Goal: Transaction & Acquisition: Download file/media

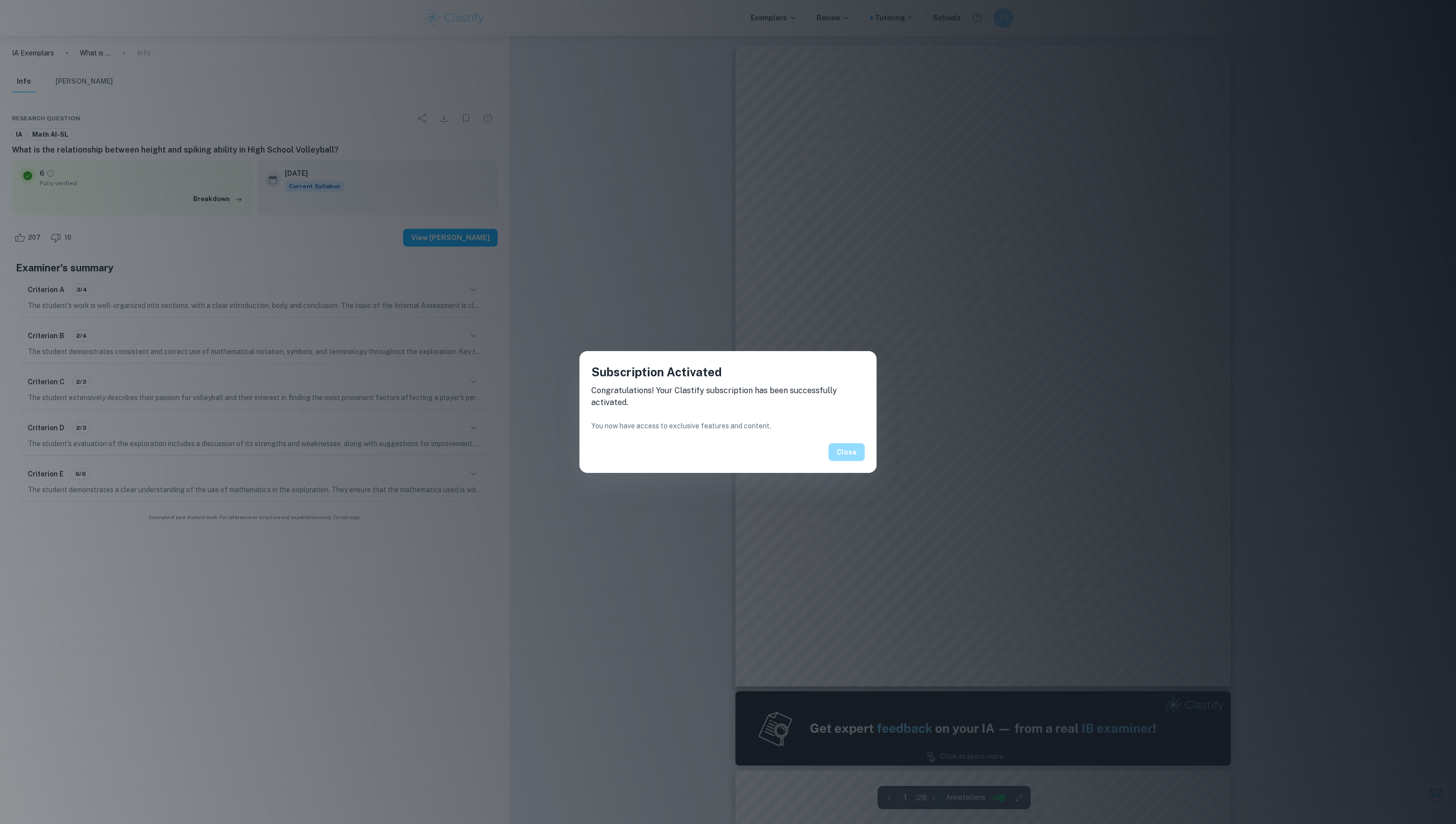
click at [846, 452] on button "Close" at bounding box center [846, 452] width 36 height 18
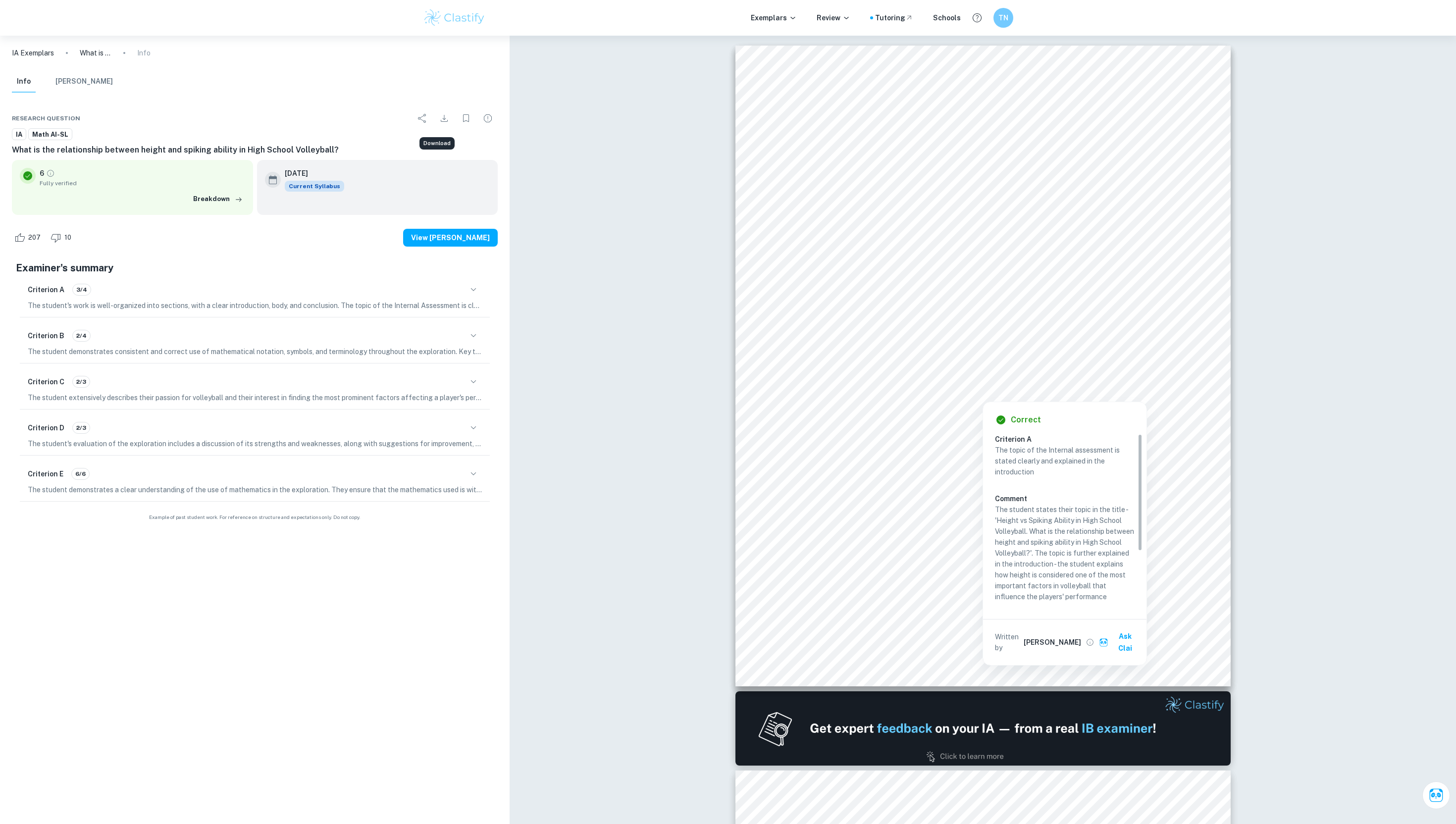
click at [445, 117] on icon "Download" at bounding box center [445, 118] width 12 height 12
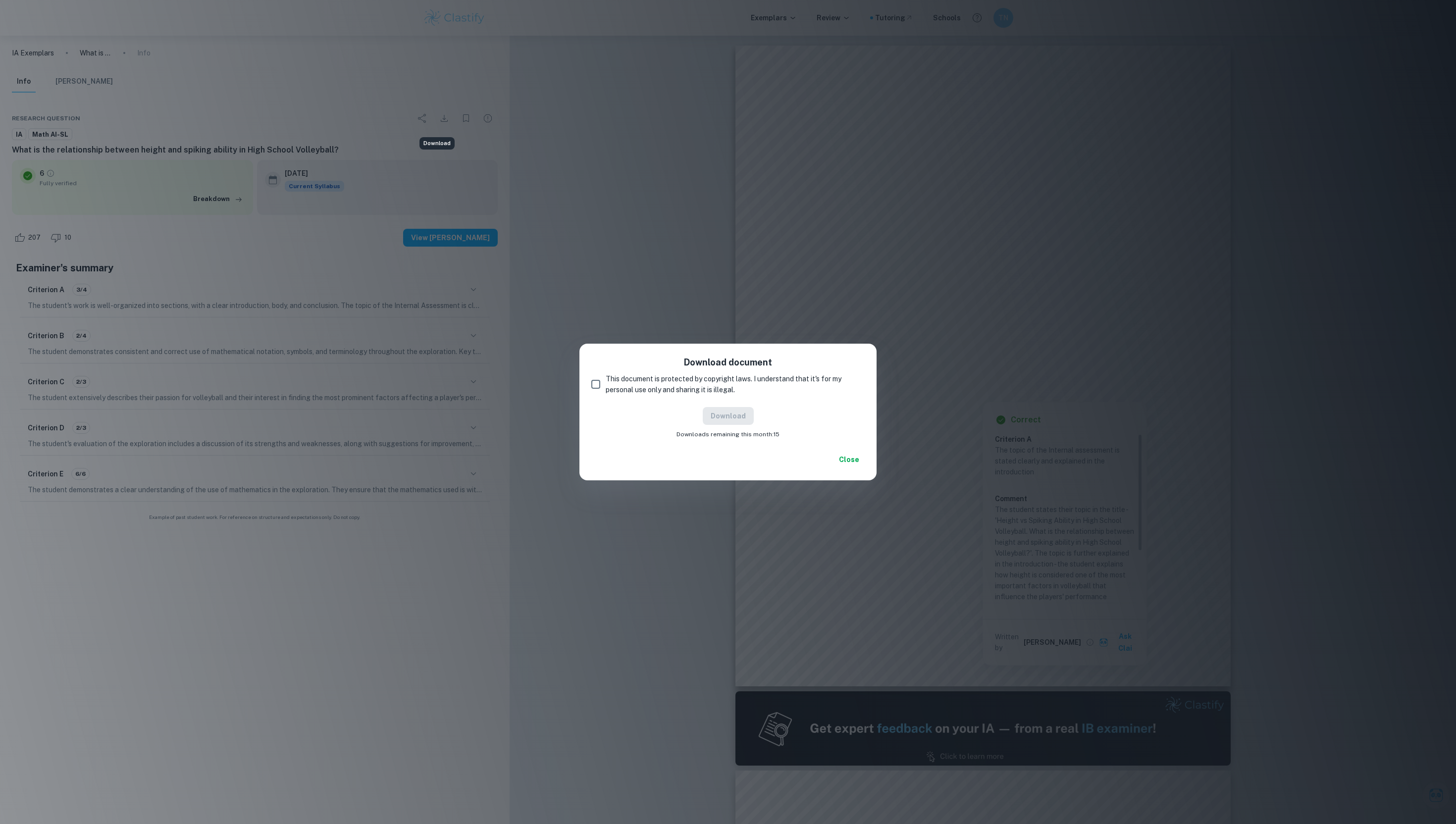
click at [596, 382] on input "This document is protected by copyright laws. I understand that it's for my per…" at bounding box center [596, 384] width 20 height 20
checkbox input "true"
click at [858, 469] on button "Close" at bounding box center [849, 460] width 32 height 18
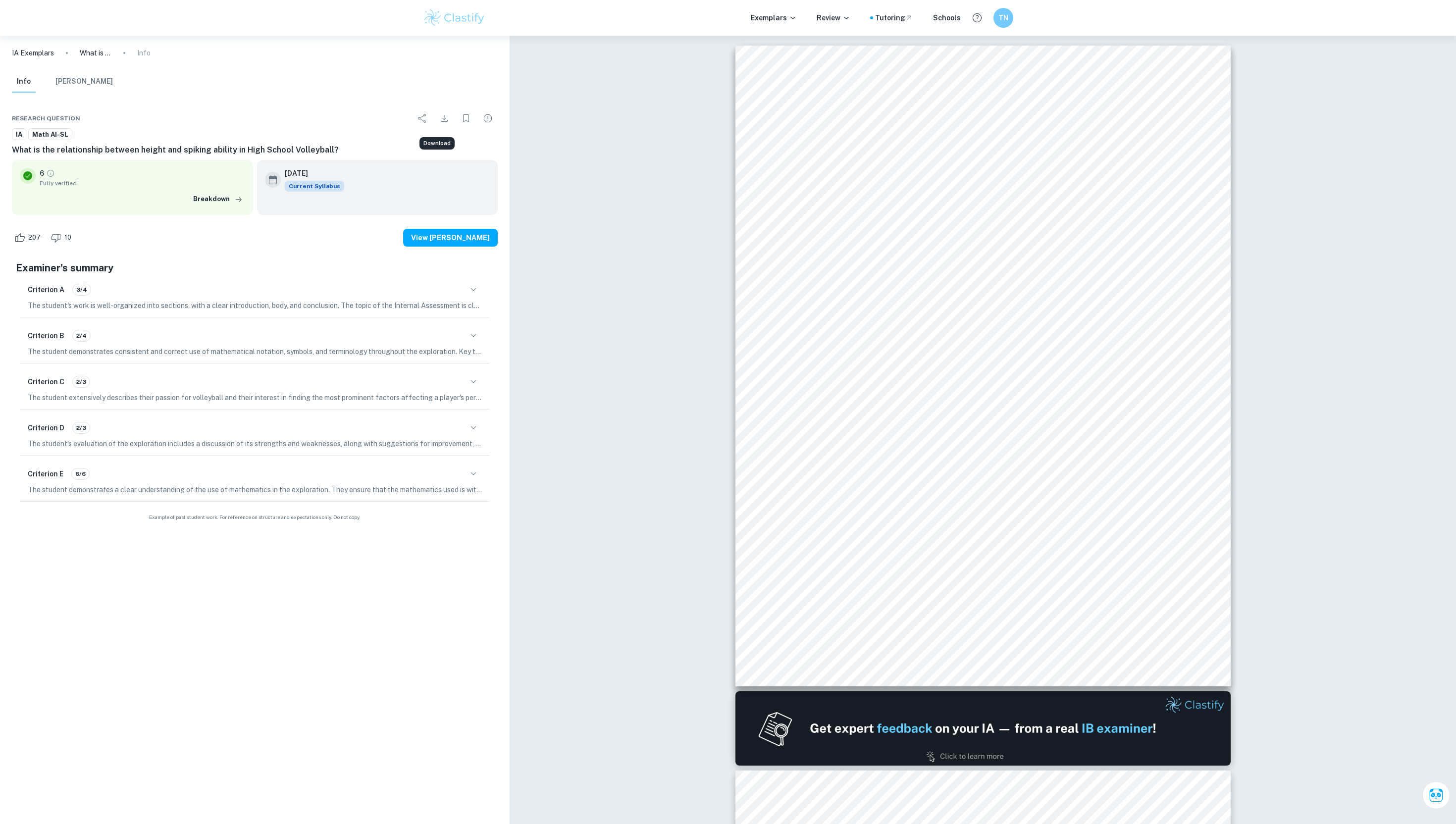
click at [440, 124] on icon "Download" at bounding box center [445, 118] width 12 height 12
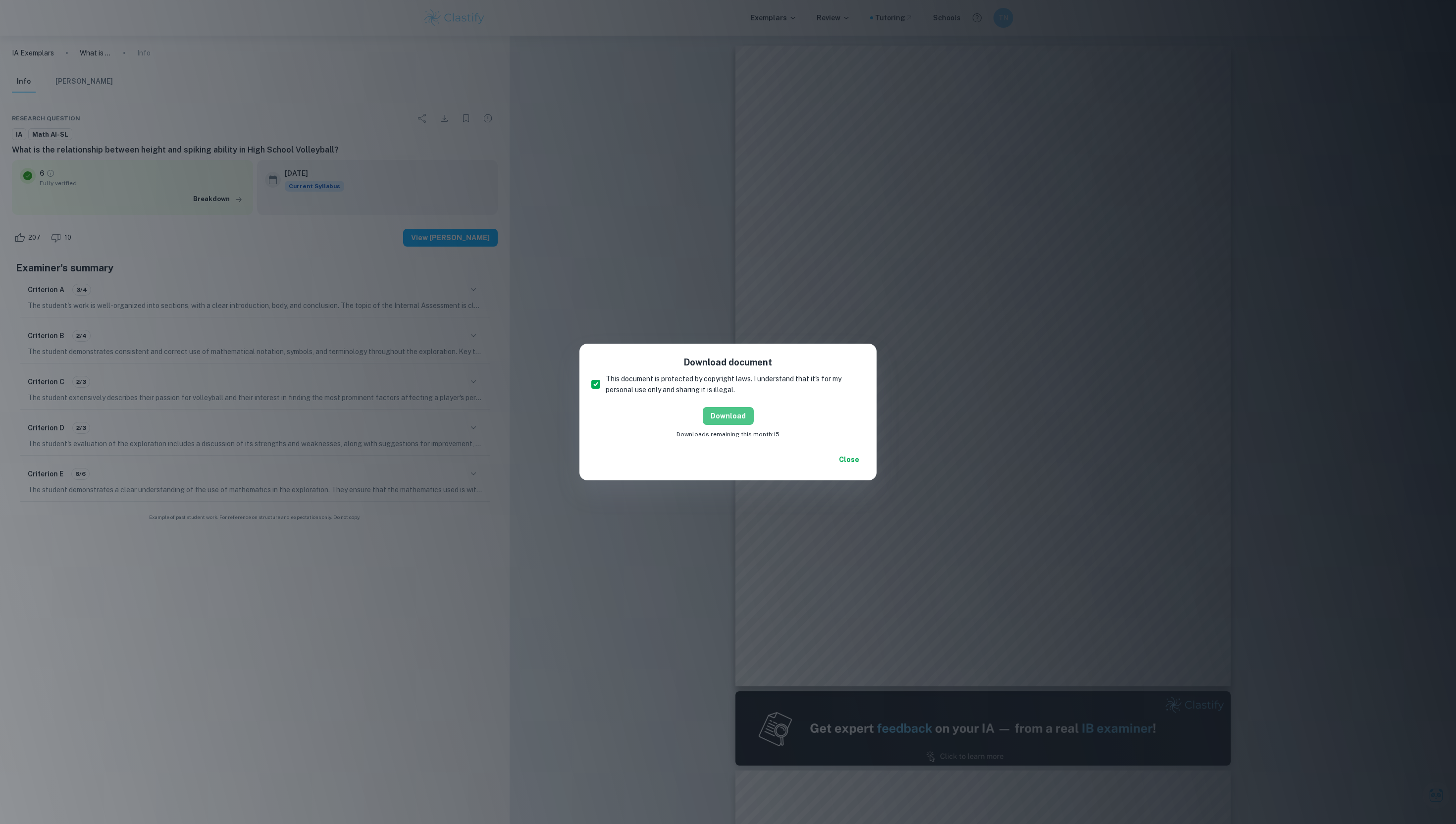
click at [749, 412] on button "Download" at bounding box center [728, 416] width 51 height 18
